Goal: Book appointment/travel/reservation

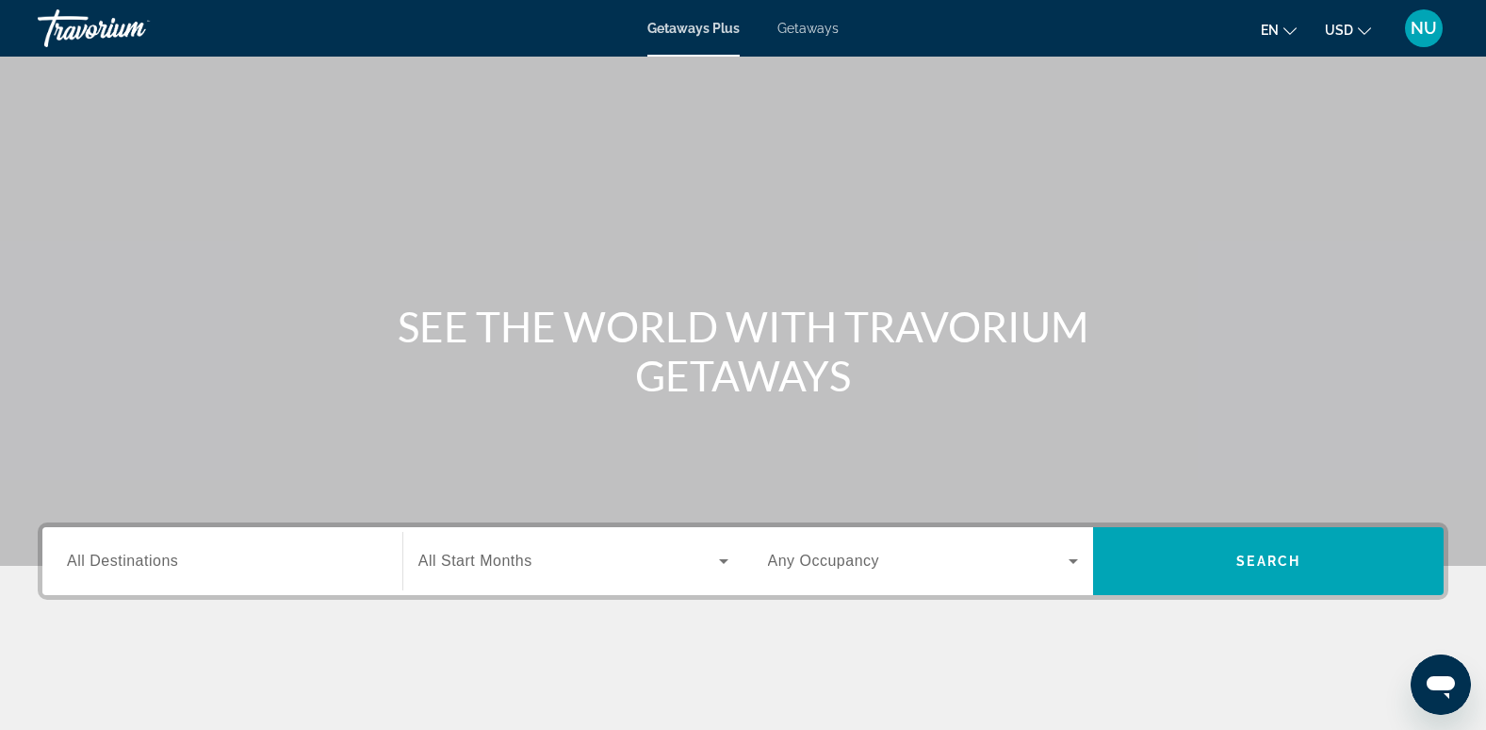
click at [158, 564] on span "All Destinations" at bounding box center [122, 560] width 111 height 16
click at [158, 564] on input "Destination All Destinations" at bounding box center [222, 561] width 311 height 23
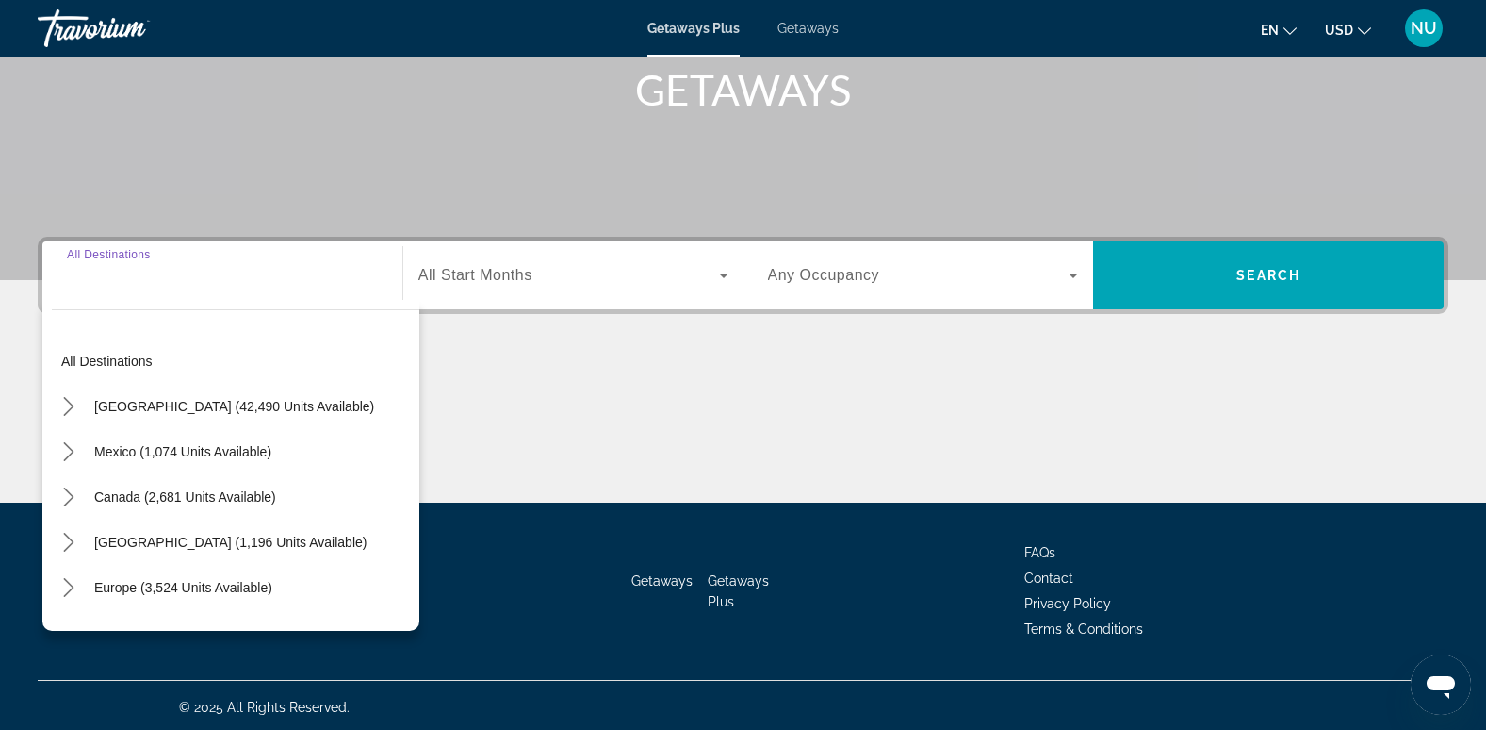
scroll to position [289, 0]
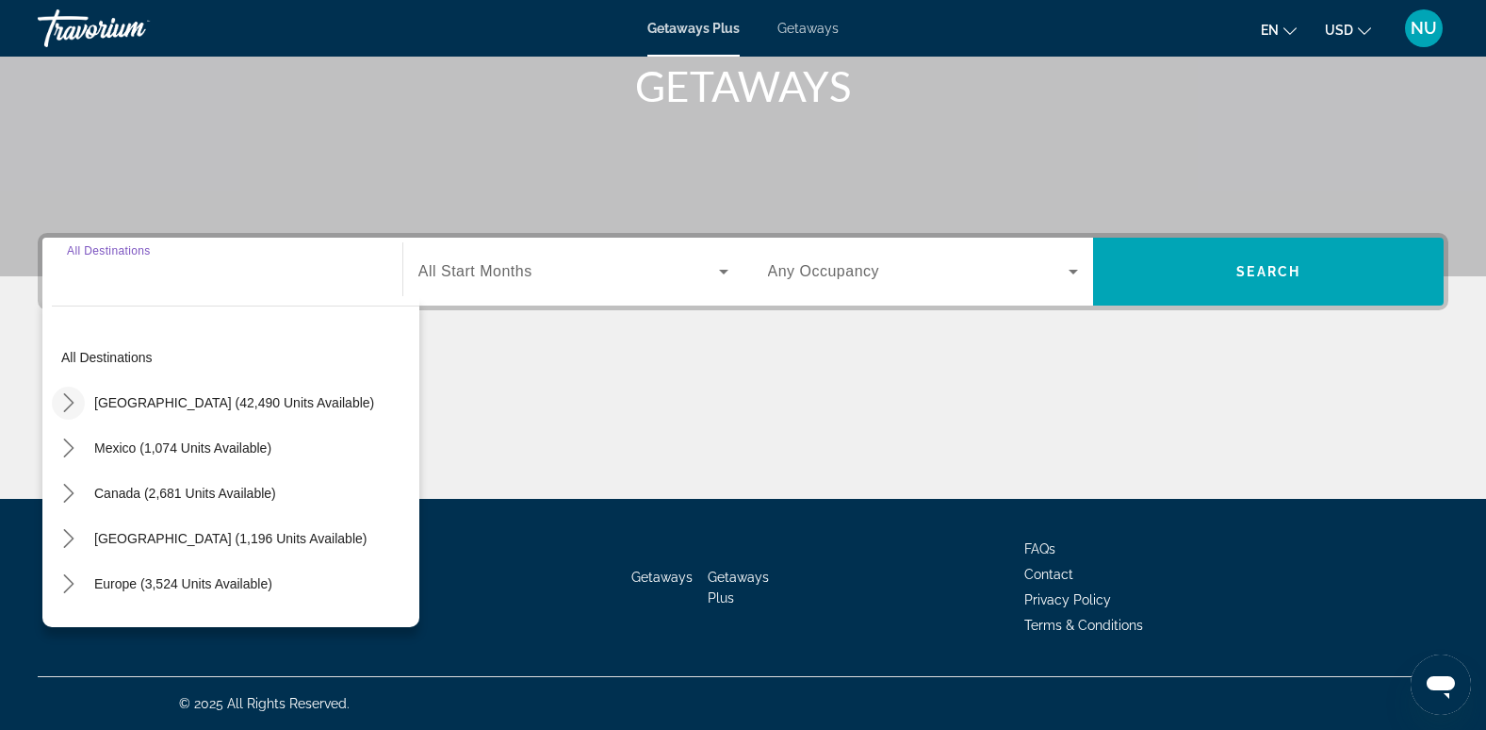
click at [75, 405] on icon "Toggle United States (42,490 units available) submenu" at bounding box center [68, 402] width 19 height 19
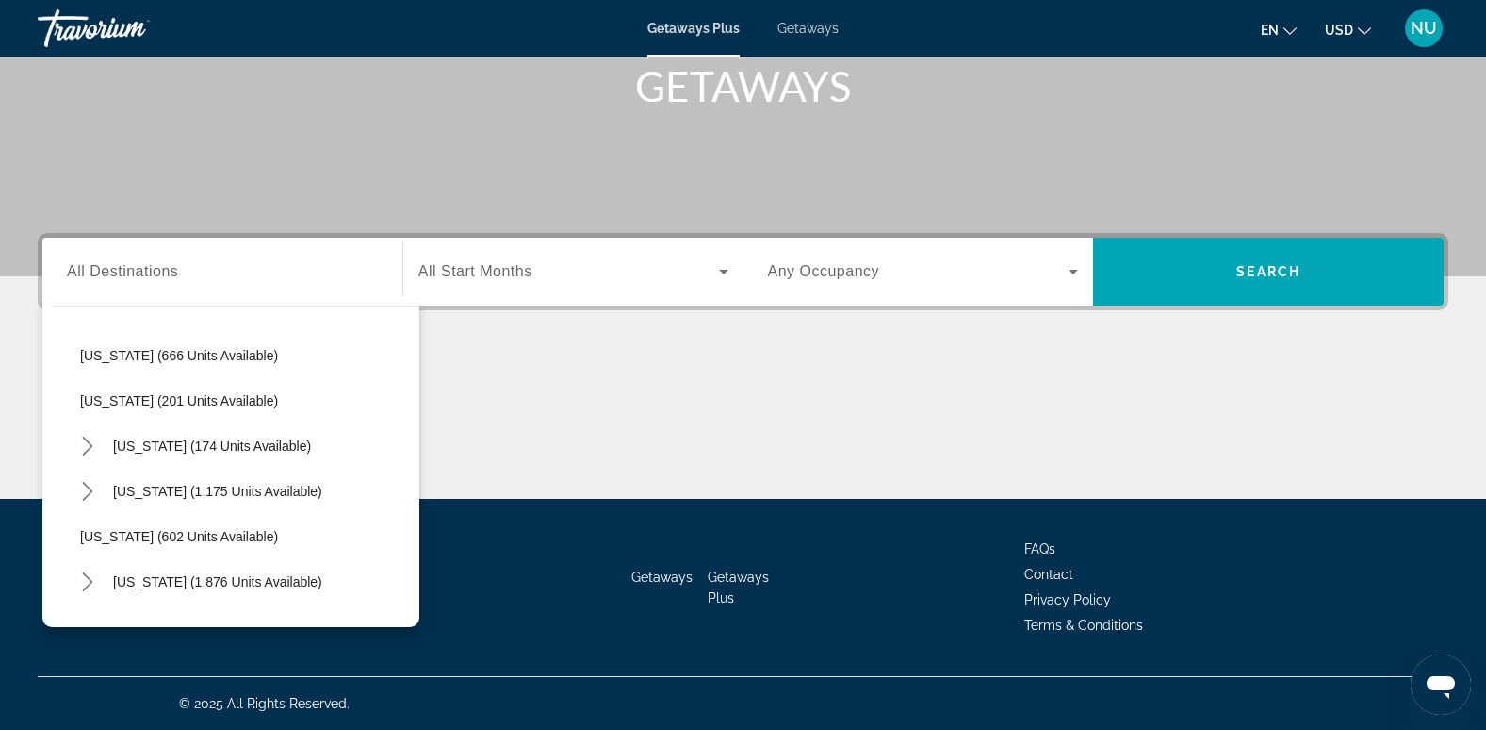
scroll to position [1180, 0]
click at [215, 455] on span "Select destination: New York (174 units available)" at bounding box center [212, 443] width 217 height 45
type input "**********"
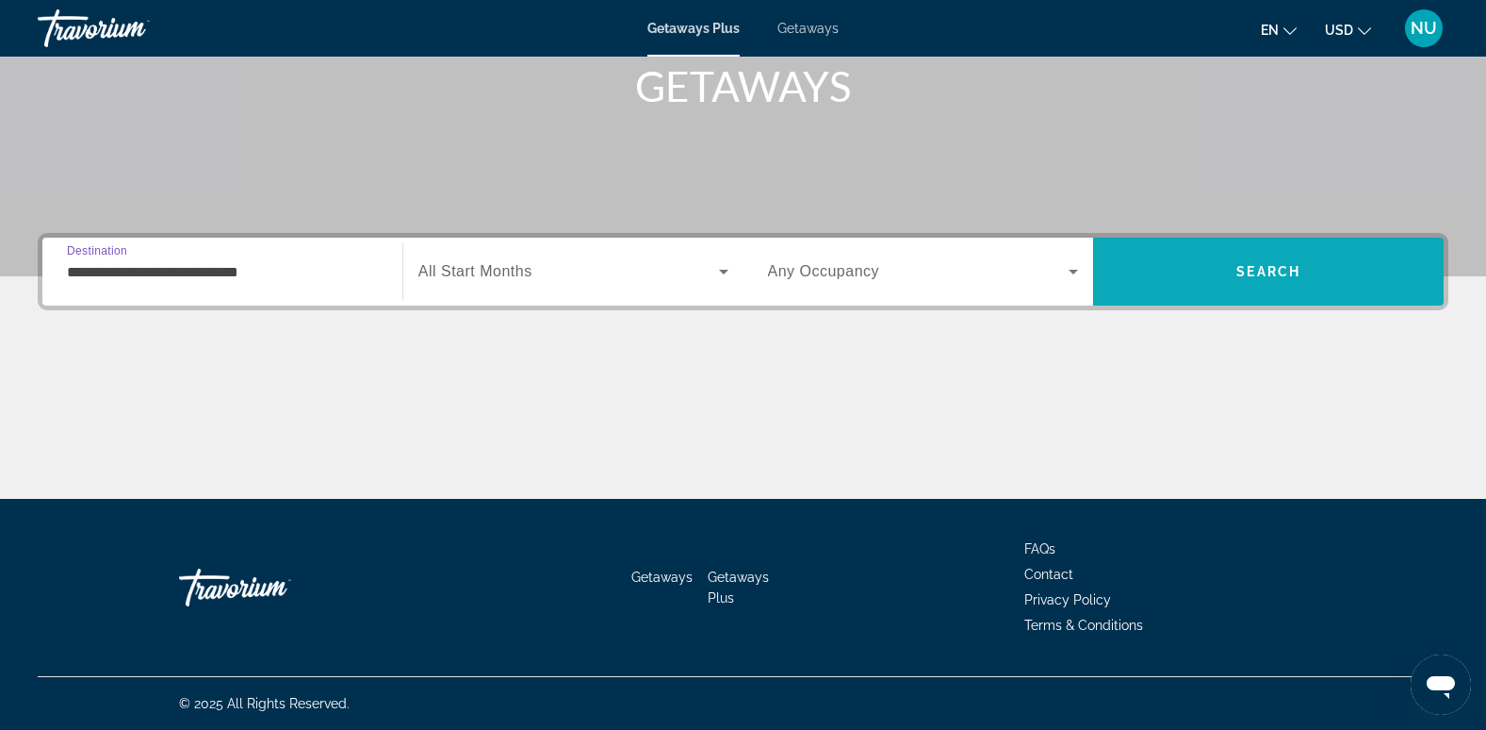
click at [1286, 250] on span "Search" at bounding box center [1268, 271] width 351 height 45
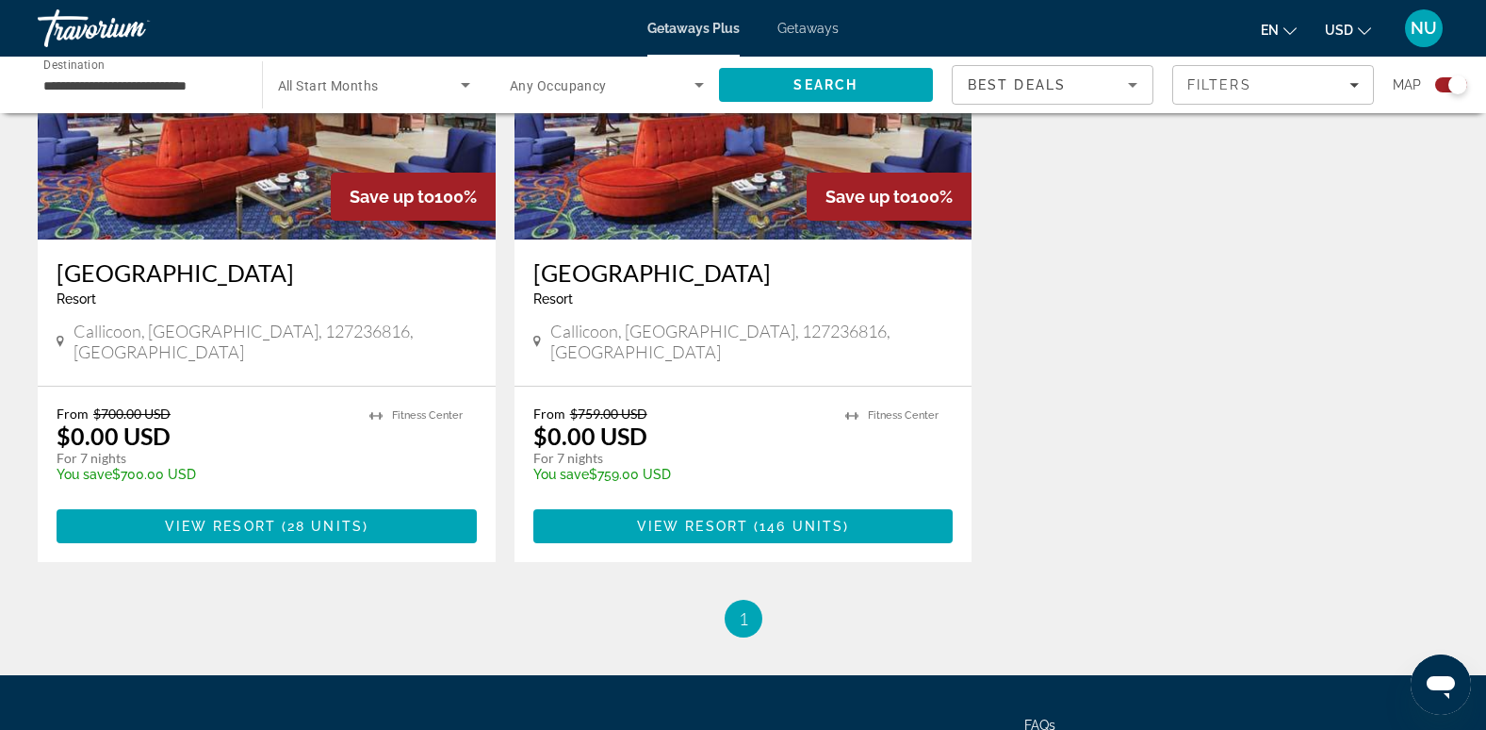
scroll to position [817, 0]
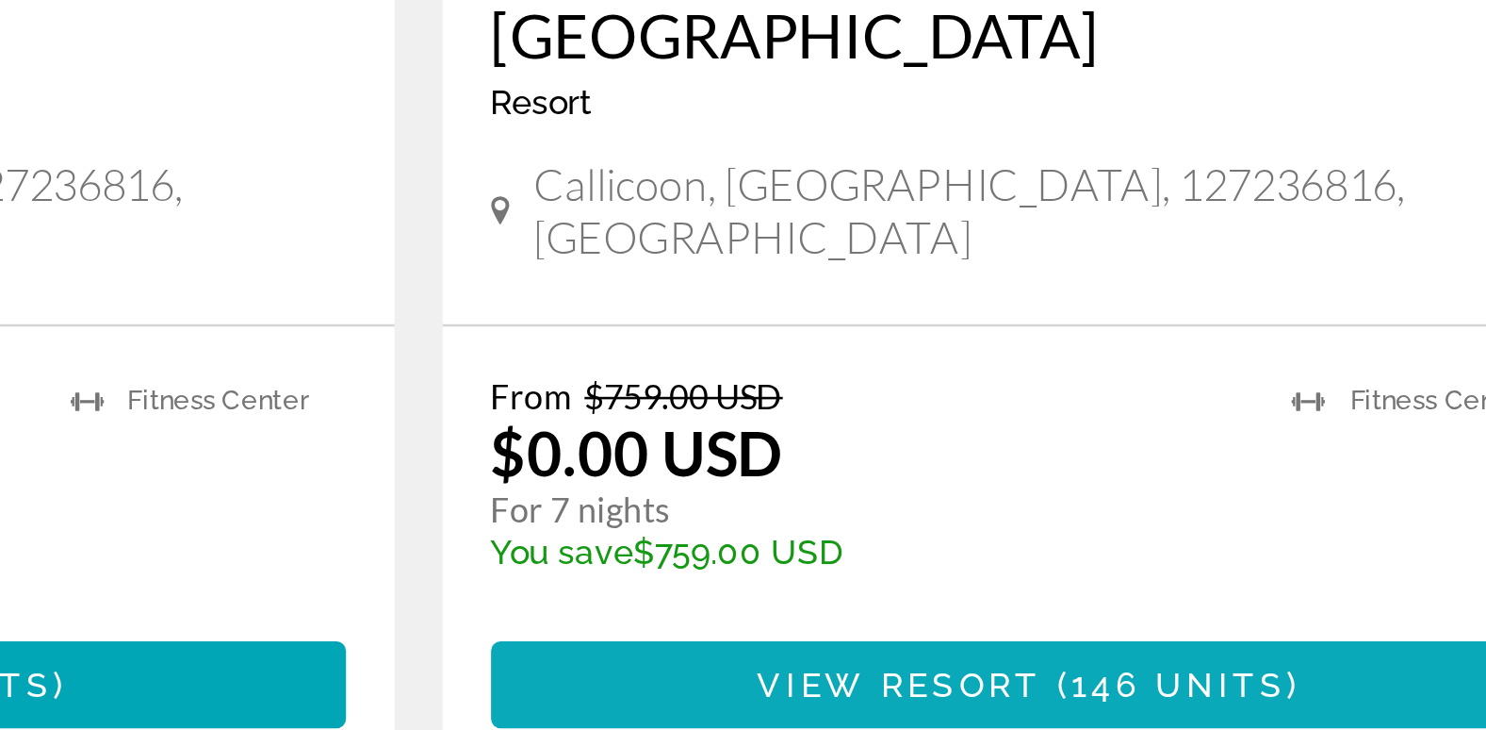
click at [742, 527] on span "View Resort" at bounding box center [692, 534] width 111 height 15
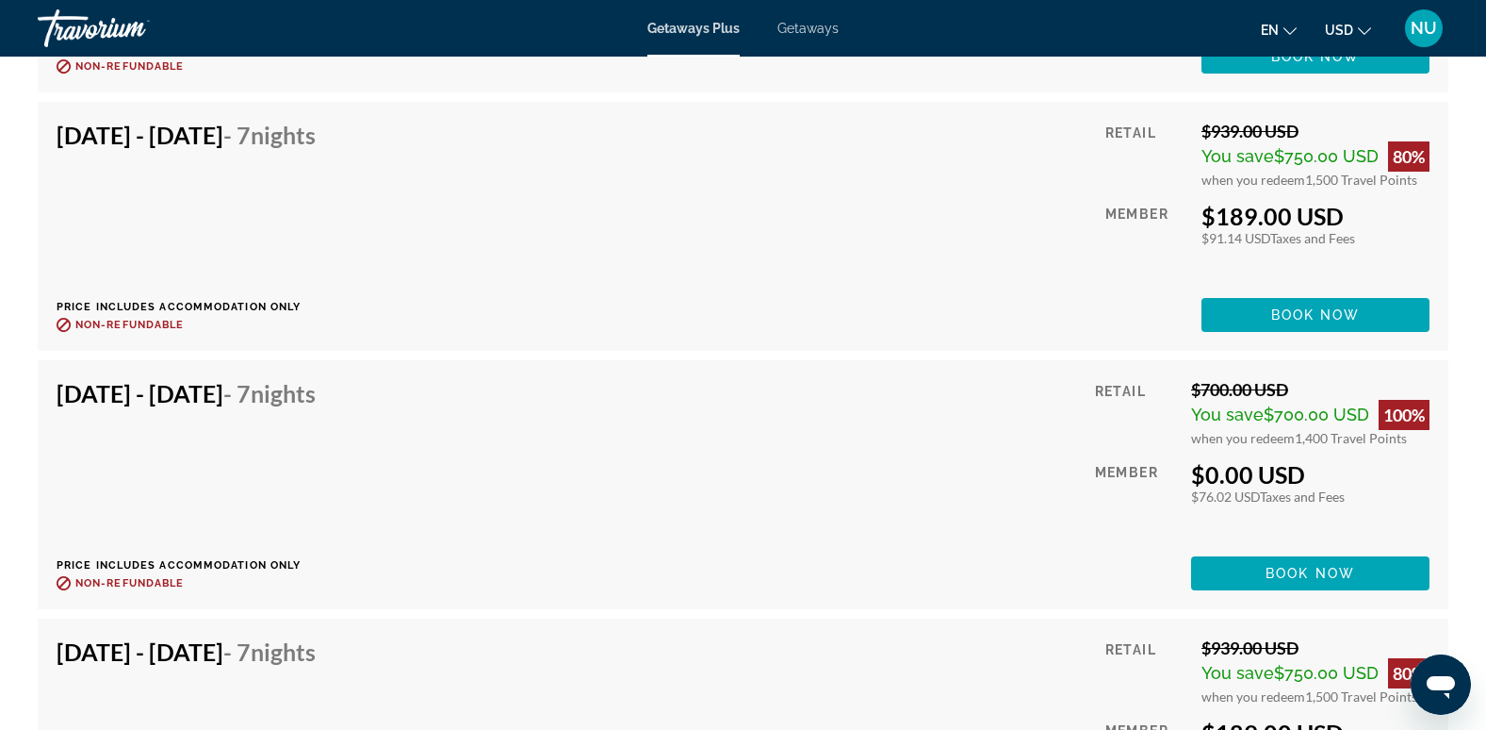
scroll to position [3804, 0]
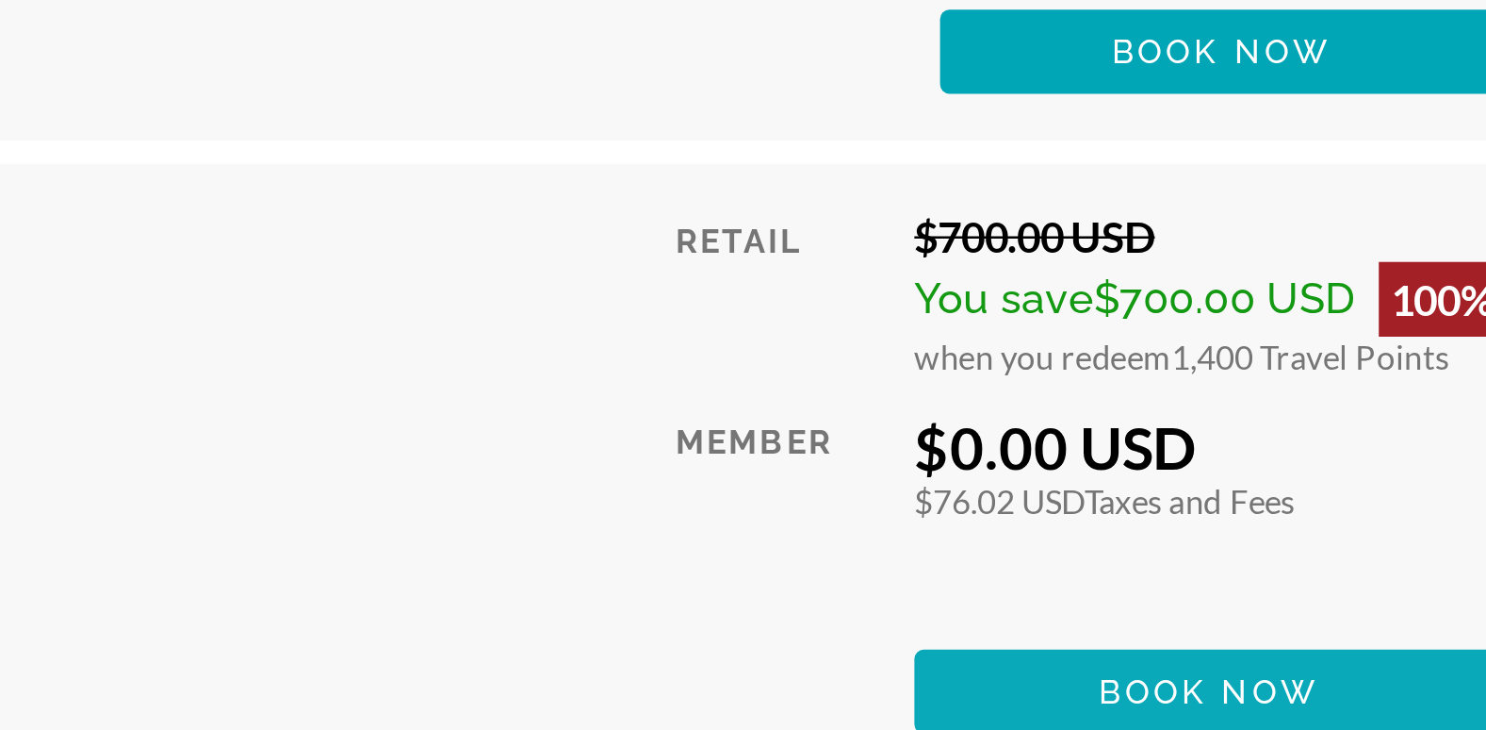
click at [1311, 578] on span "Book now" at bounding box center [1311, 585] width 90 height 15
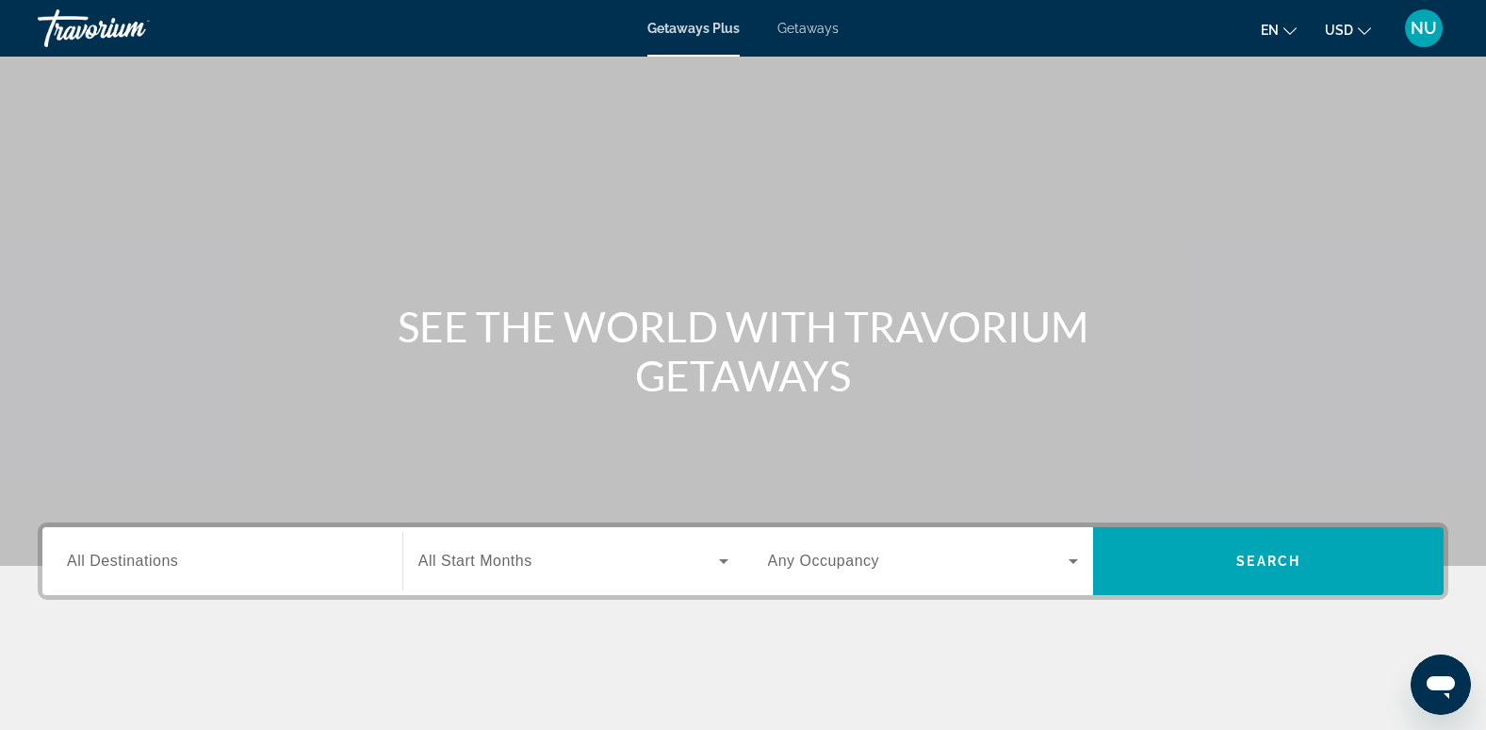
click at [807, 29] on span "Getaways" at bounding box center [808, 28] width 61 height 15
click at [144, 564] on span "All Destinations" at bounding box center [122, 560] width 111 height 16
click at [144, 564] on input "Destination All Destinations" at bounding box center [222, 561] width 311 height 23
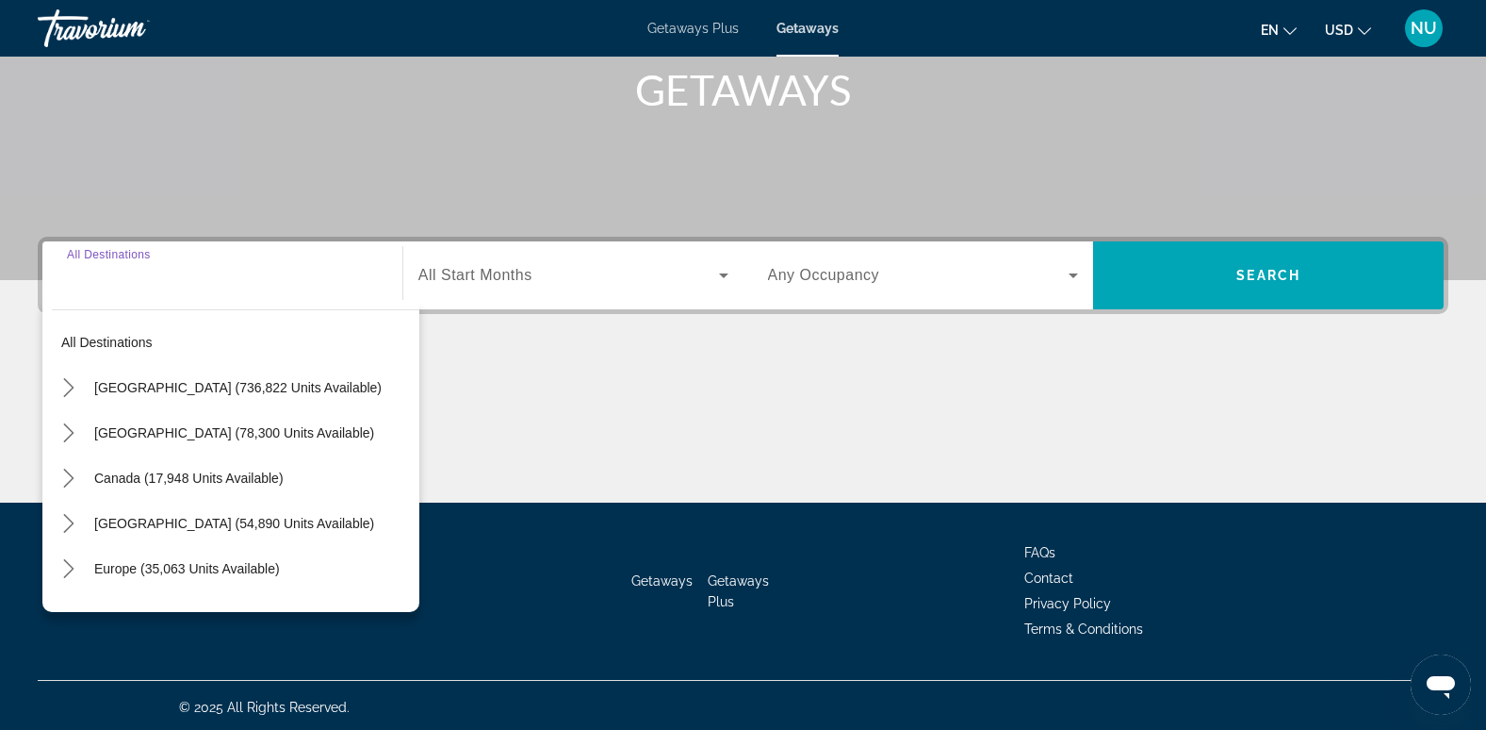
scroll to position [289, 0]
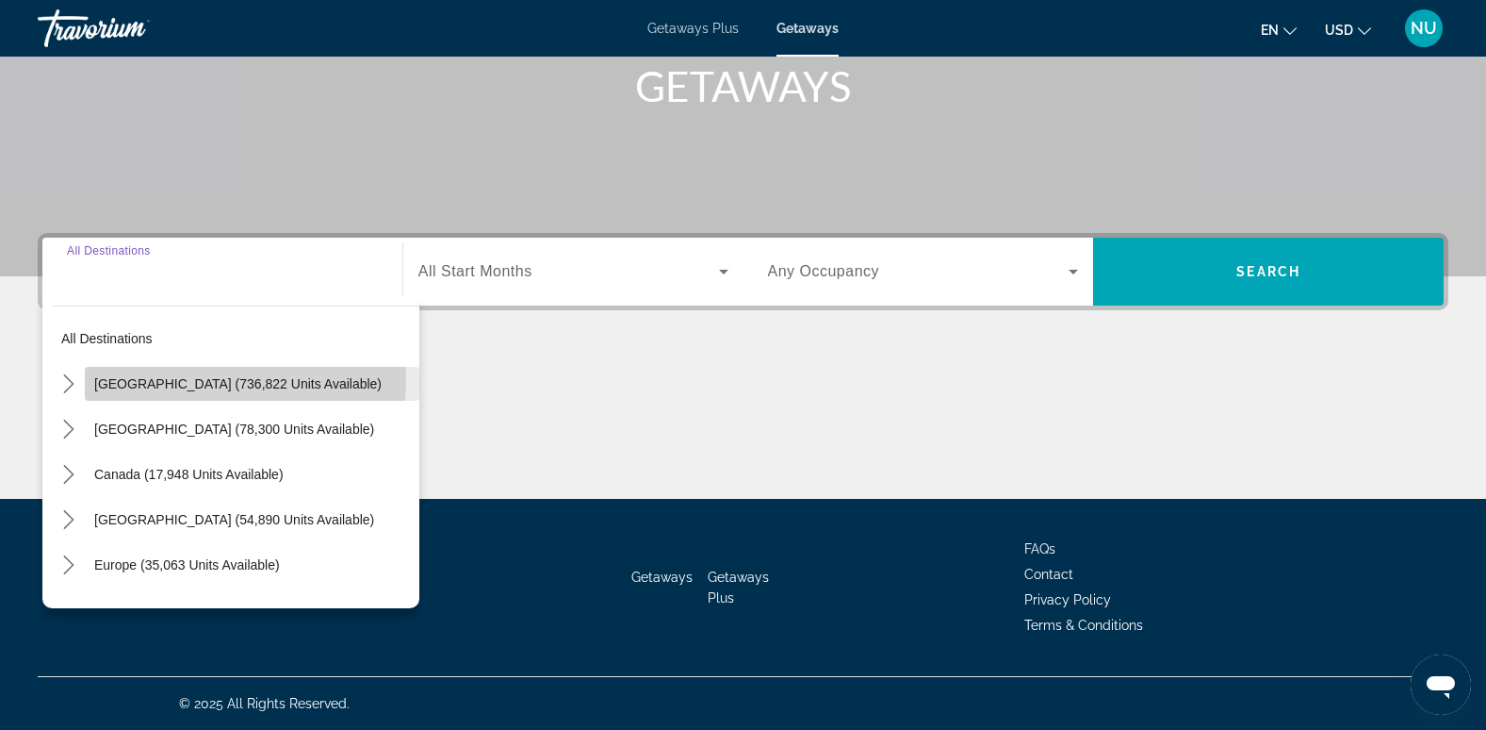
click at [183, 381] on span "United States (736,822 units available)" at bounding box center [237, 383] width 287 height 15
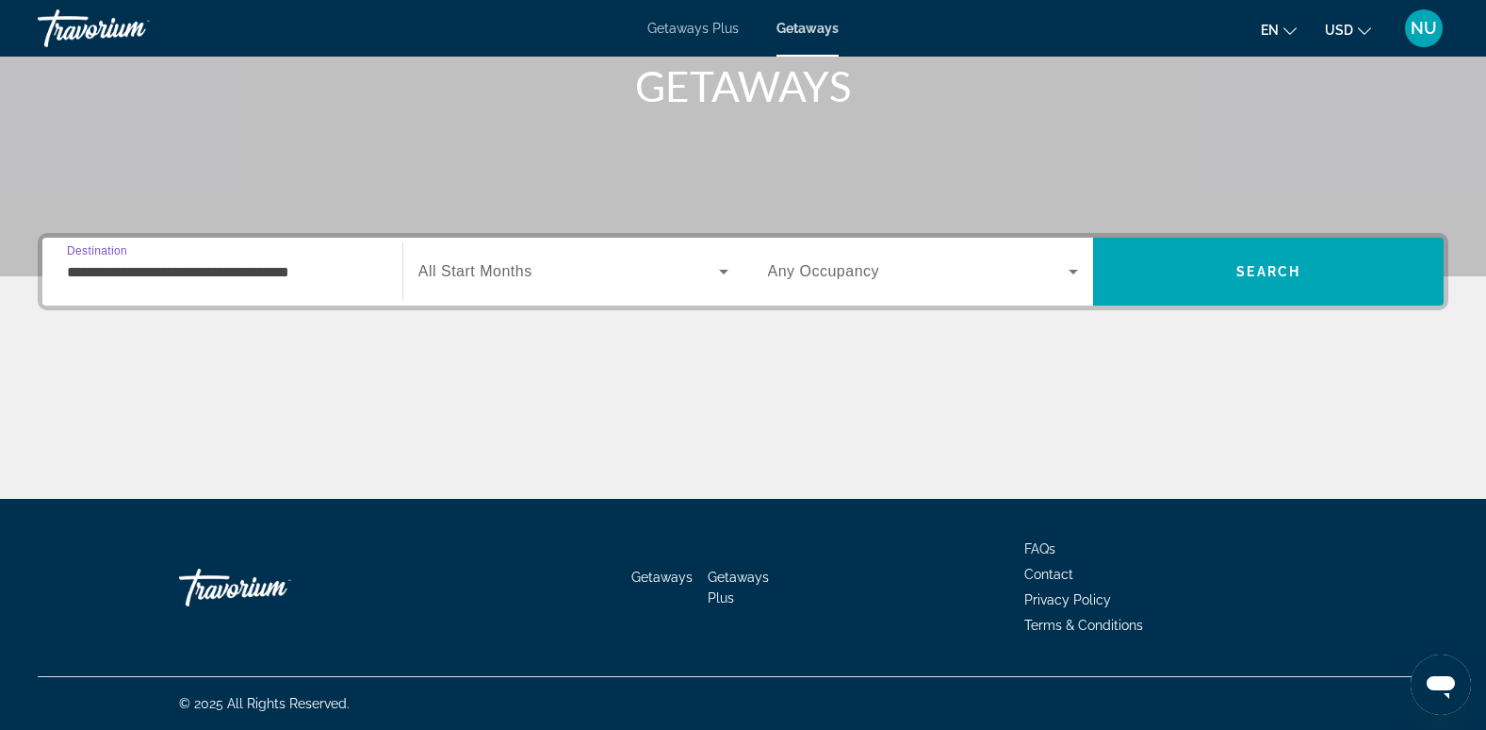
click at [125, 273] on input "**********" at bounding box center [222, 272] width 311 height 23
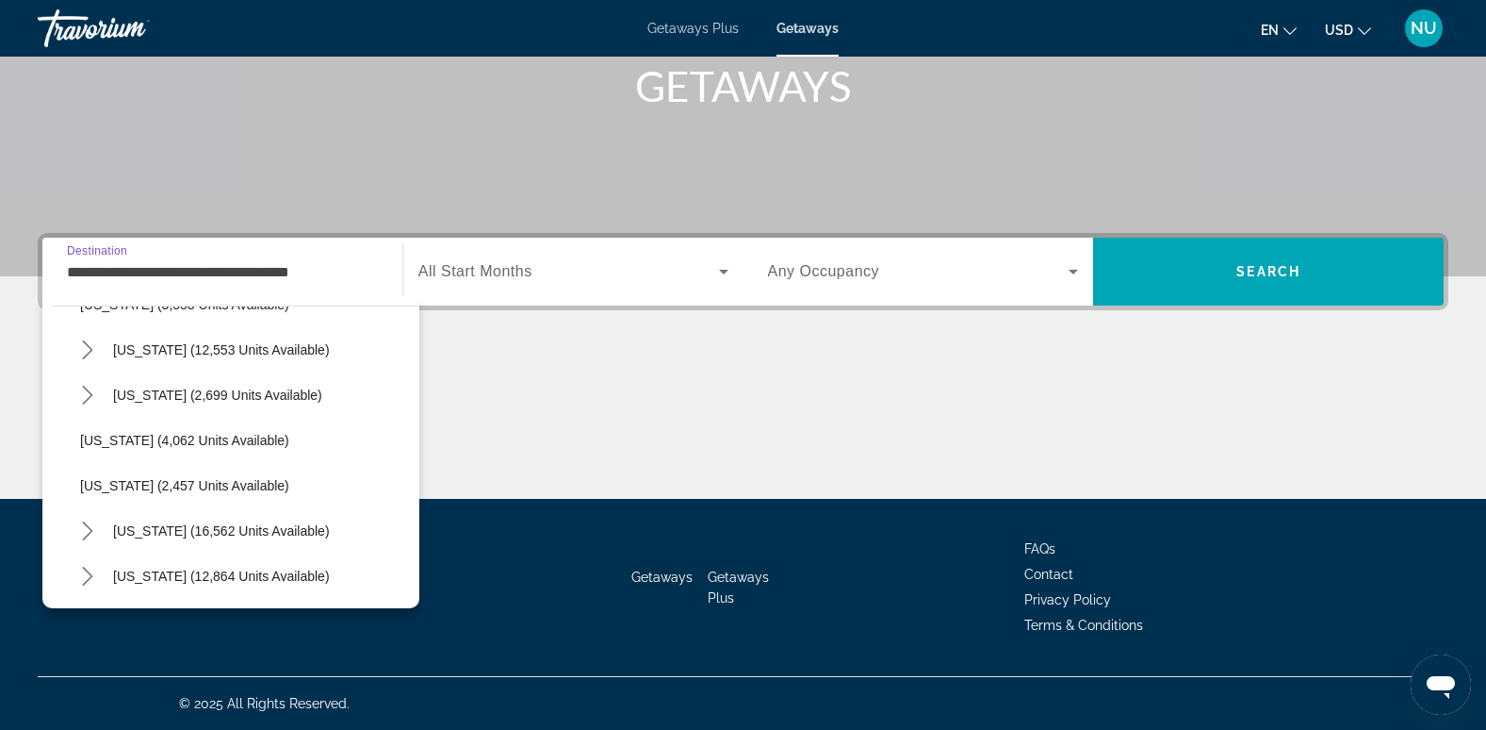
scroll to position [1122, 0]
click at [232, 530] on span "New York (16,562 units available)" at bounding box center [221, 528] width 217 height 15
type input "**********"
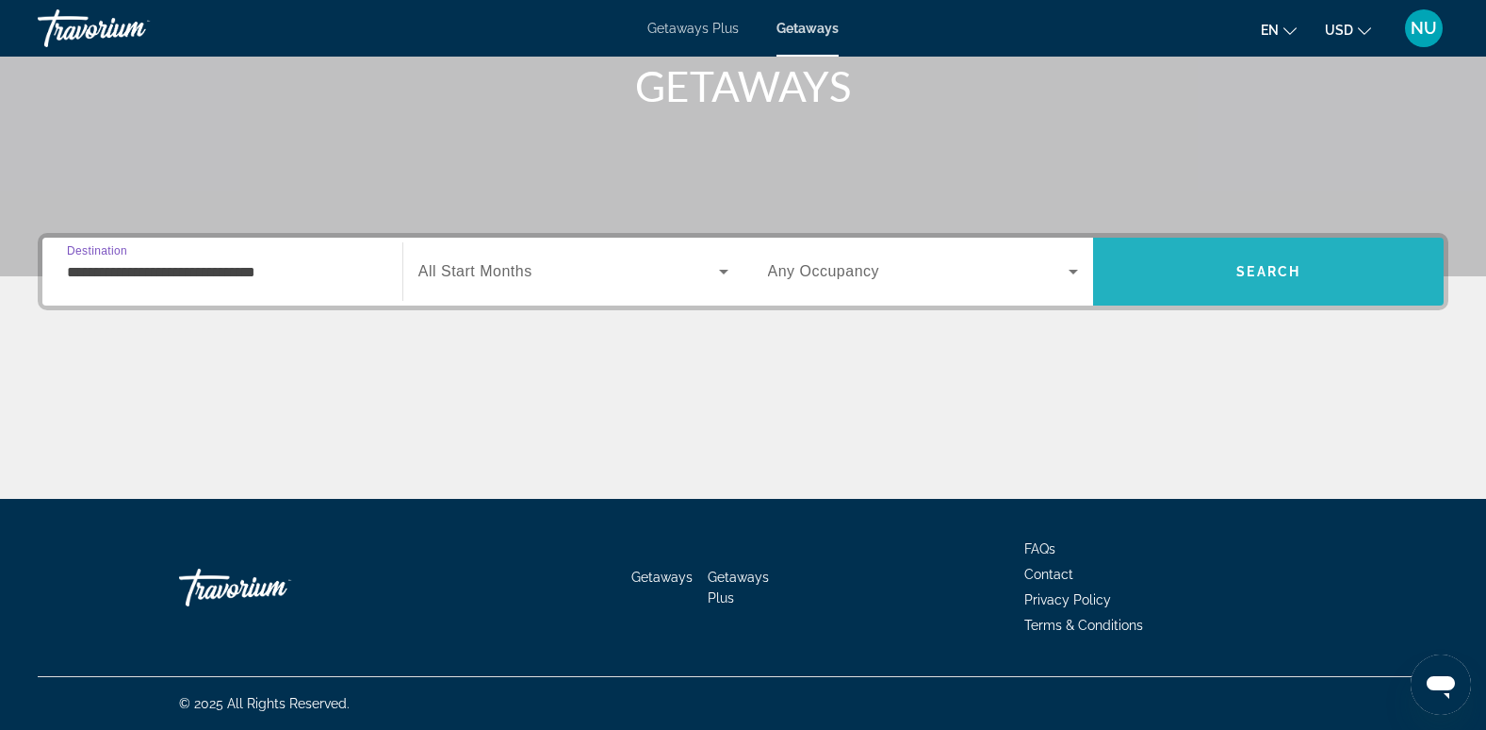
click at [1270, 270] on span "Search" at bounding box center [1269, 271] width 64 height 15
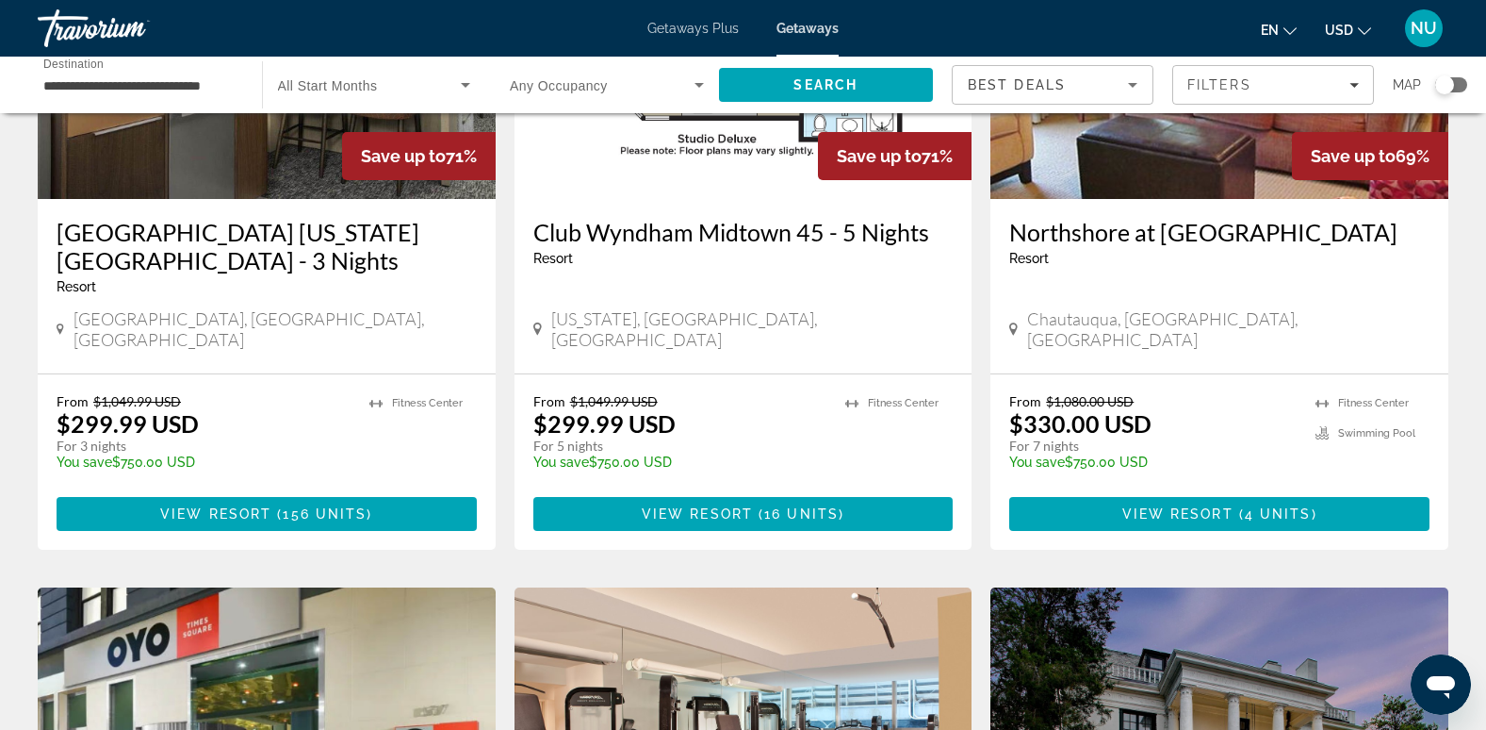
scroll to position [1602, 0]
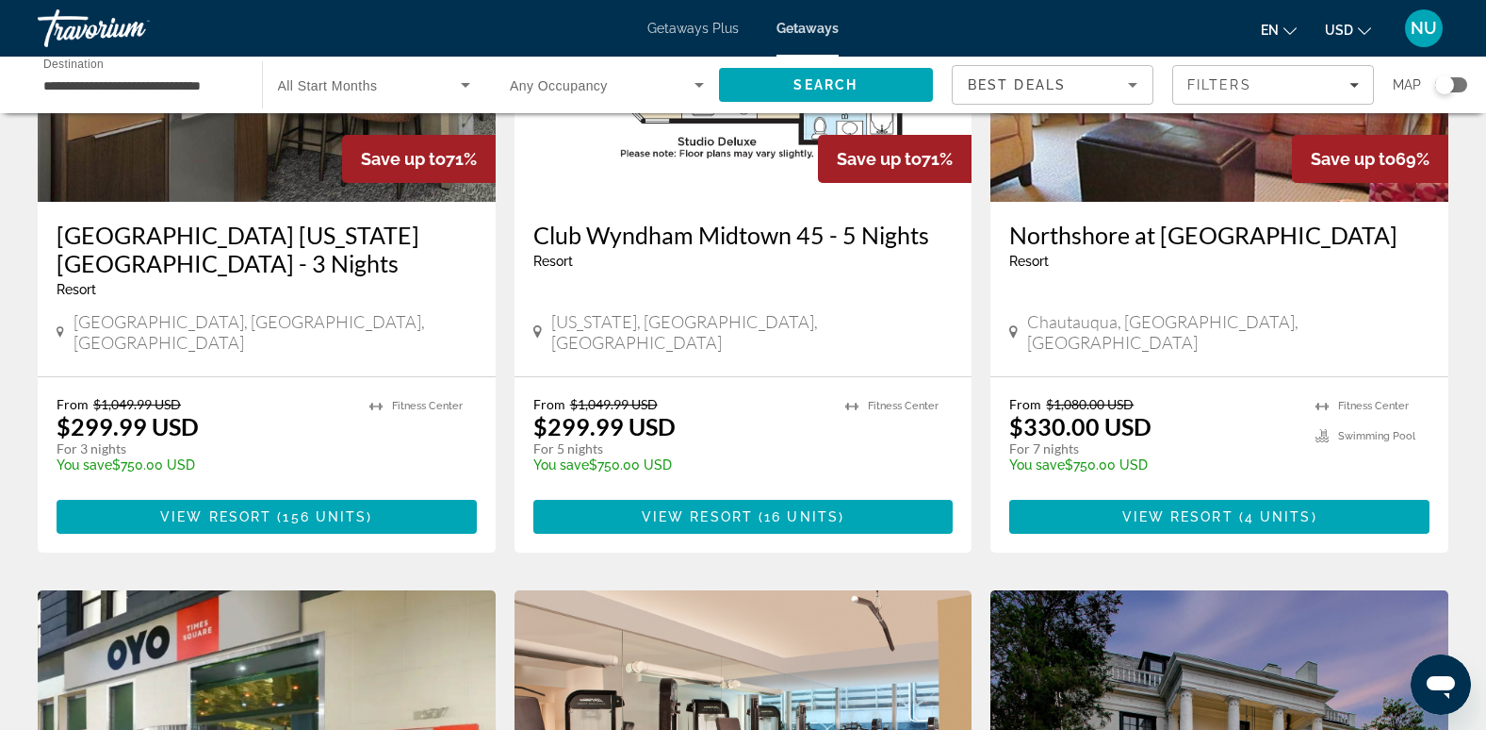
click at [116, 90] on input "**********" at bounding box center [140, 85] width 194 height 23
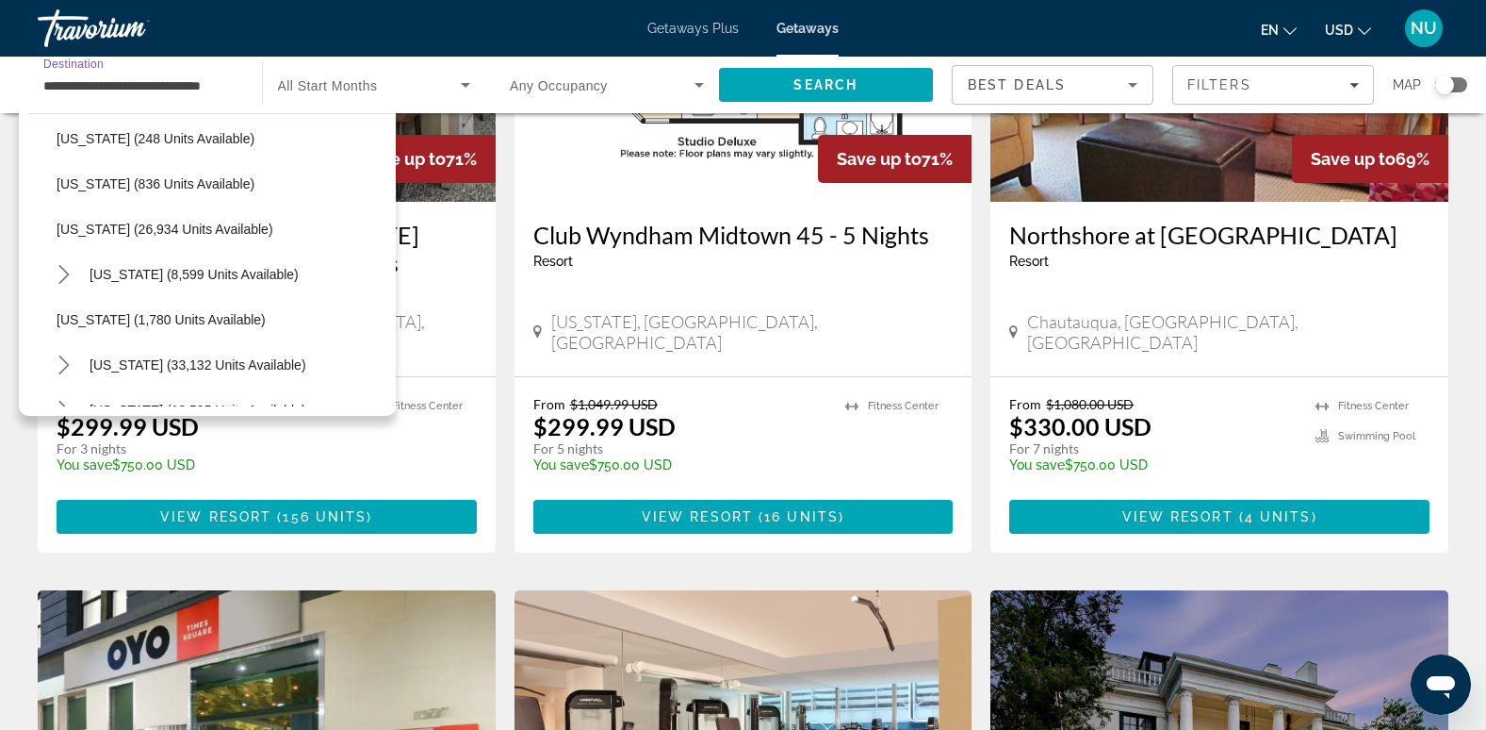
scroll to position [1503, 0]
click at [493, 272] on div "Residence Inn New York Queens - 3 Nights Resort - This is an adults only resort…" at bounding box center [267, 289] width 458 height 174
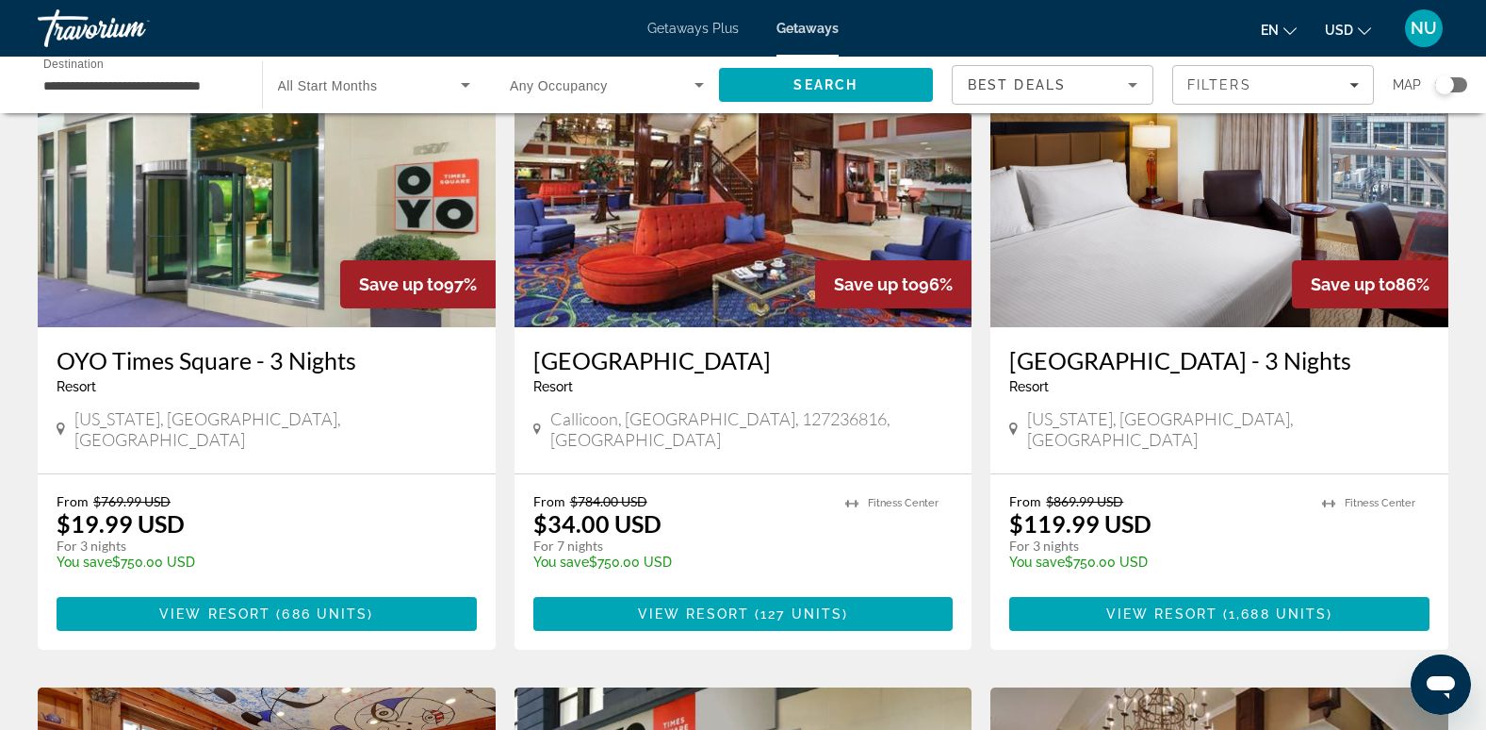
scroll to position [0, 0]
